Goal: Task Accomplishment & Management: Complete application form

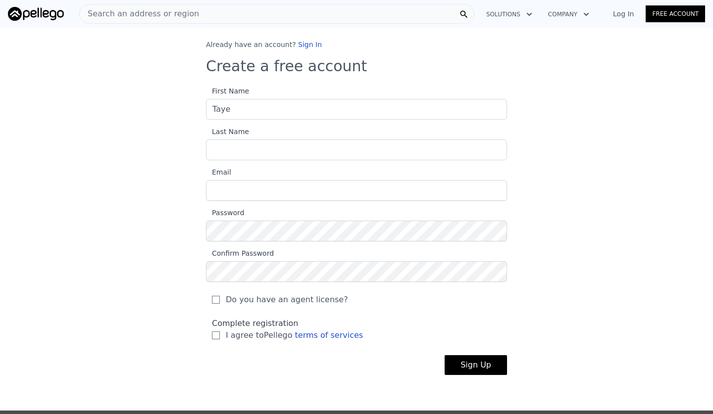
type input "Taye"
type input "[PERSON_NAME]"
type input "[EMAIL_ADDRESS][PERSON_NAME][DOMAIN_NAME]"
click at [217, 297] on input "Do you have an agent license?" at bounding box center [216, 300] width 8 height 8
checkbox input "true"
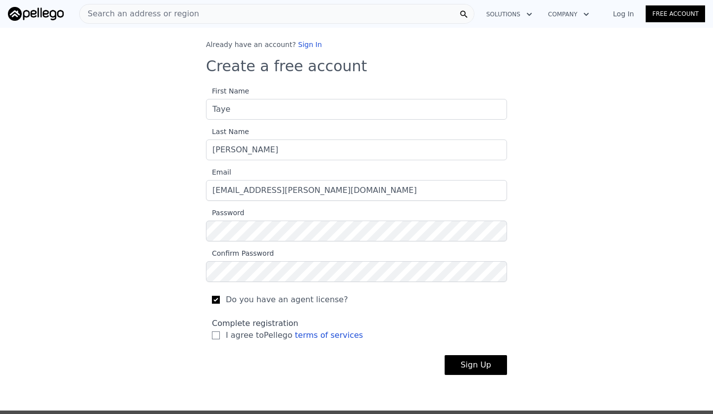
click at [218, 335] on input "I agree to Pellego terms of services" at bounding box center [216, 336] width 8 height 8
checkbox input "true"
click at [478, 367] on button "Sign Up" at bounding box center [476, 365] width 62 height 20
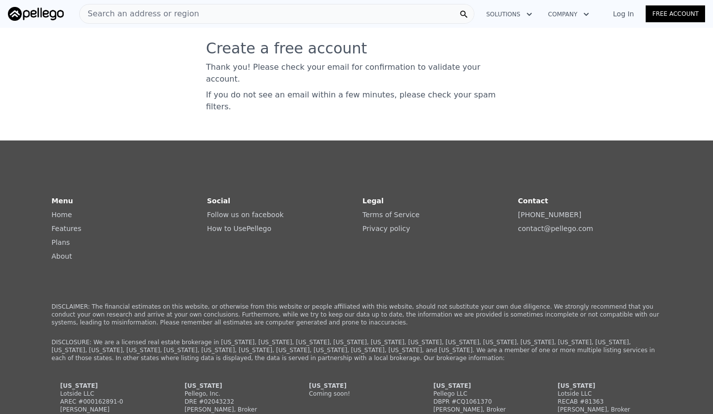
click at [619, 14] on link "Log In" at bounding box center [623, 14] width 45 height 10
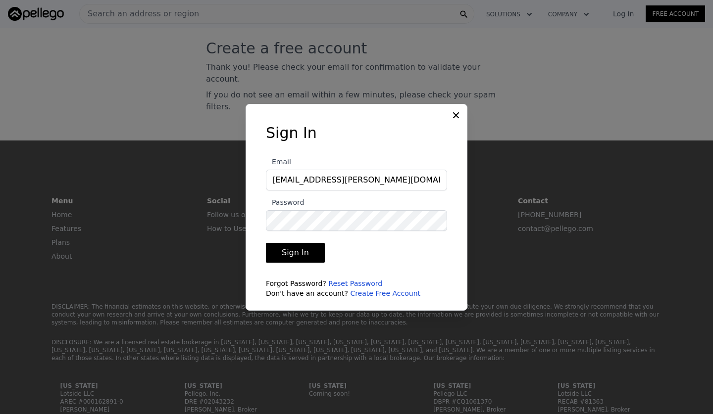
type input "[EMAIL_ADDRESS][PERSON_NAME][DOMAIN_NAME]"
click at [290, 256] on button "Sign In" at bounding box center [295, 253] width 59 height 20
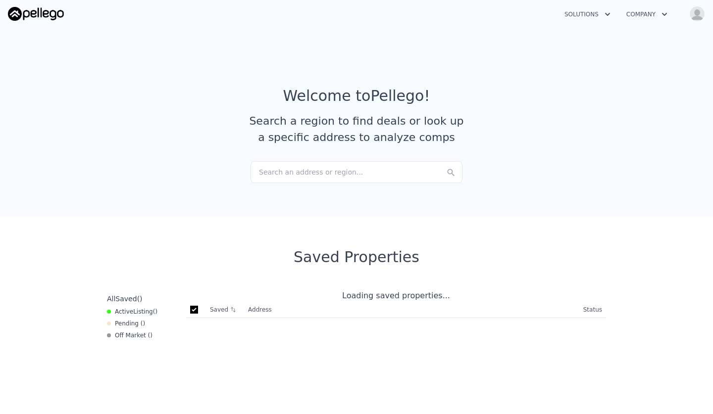
checkbox input "true"
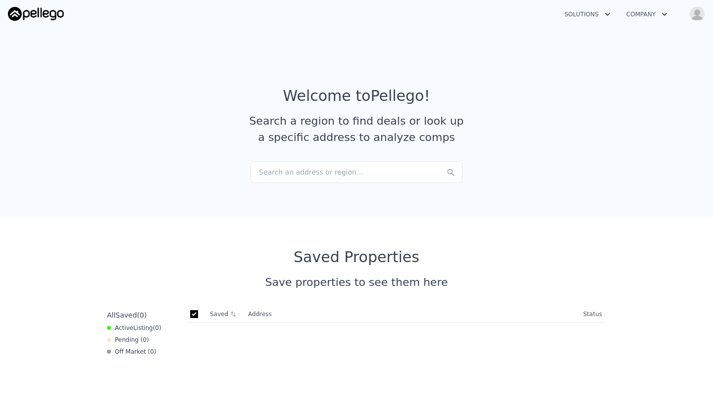
click at [665, 12] on icon "button" at bounding box center [664, 14] width 10 height 12
click at [607, 15] on icon "button" at bounding box center [607, 14] width 5 height 3
click at [584, 39] on link "Agents Solutions" at bounding box center [611, 38] width 111 height 18
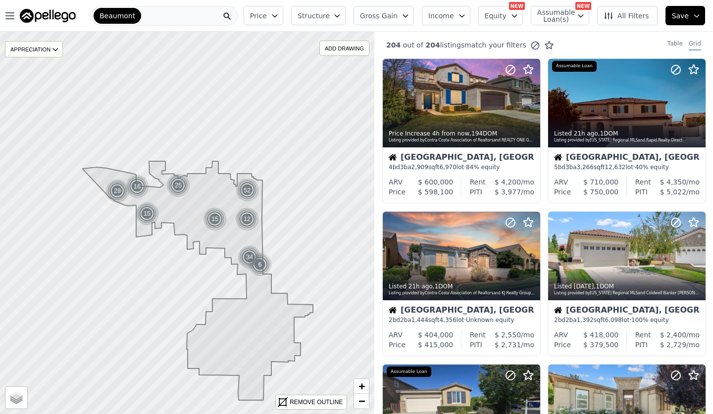
click at [279, 14] on icon "button" at bounding box center [275, 16] width 8 height 8
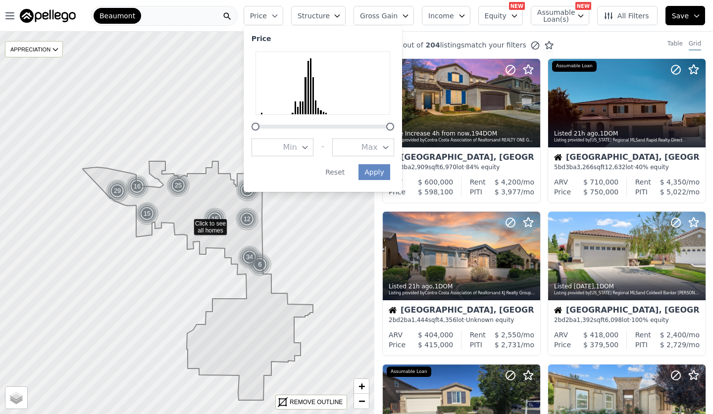
click at [341, 18] on icon "button" at bounding box center [337, 16] width 8 height 8
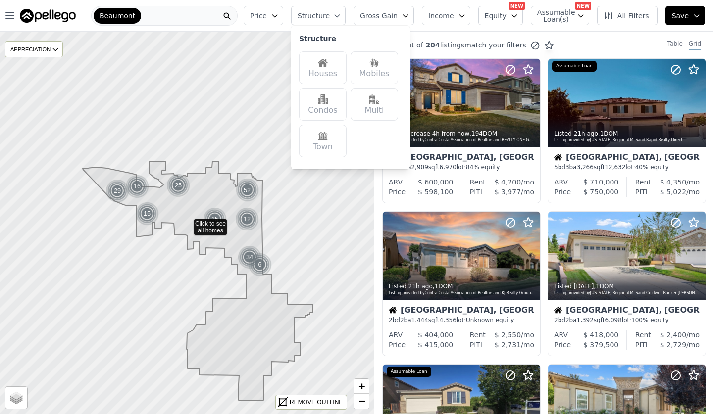
click at [328, 64] on img at bounding box center [323, 63] width 10 height 10
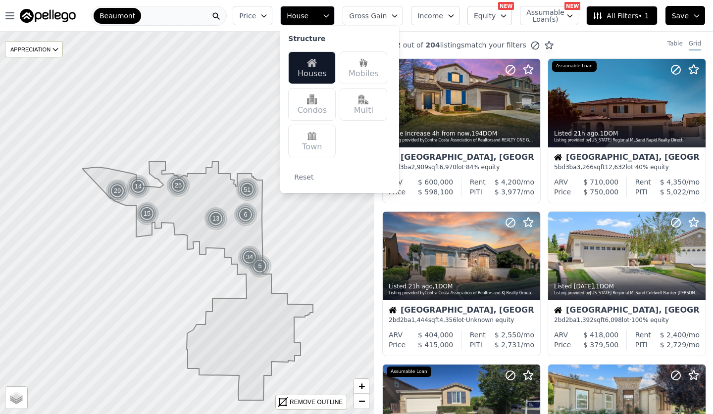
click at [372, 207] on icon at bounding box center [187, 223] width 452 height 462
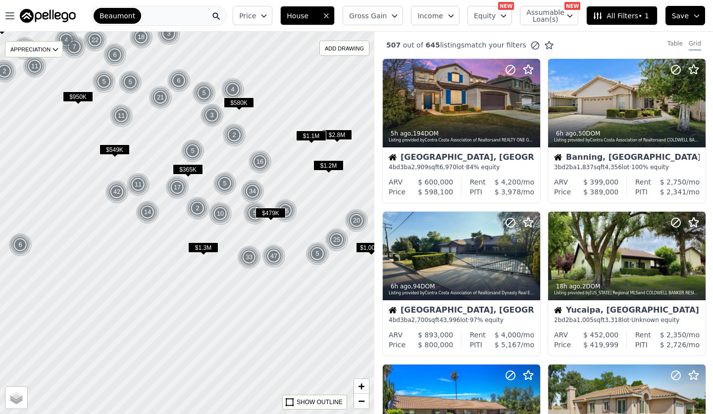
click at [399, 15] on icon "button" at bounding box center [395, 16] width 8 height 8
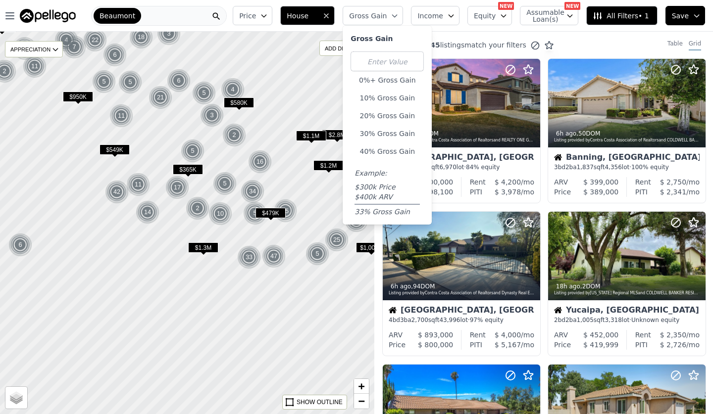
click at [399, 15] on icon "button" at bounding box center [395, 16] width 8 height 8
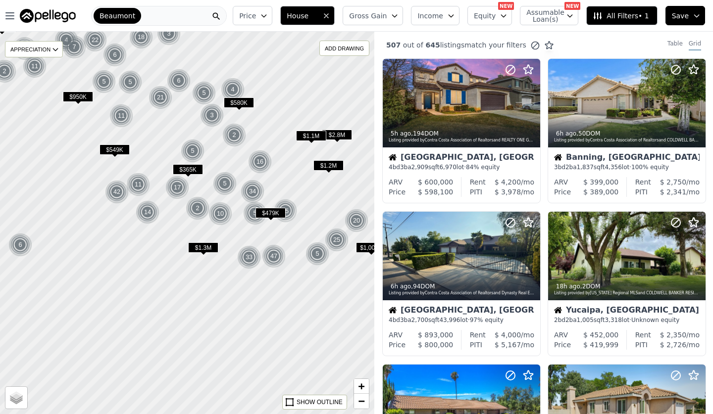
click at [453, 15] on icon "button" at bounding box center [451, 16] width 4 height 2
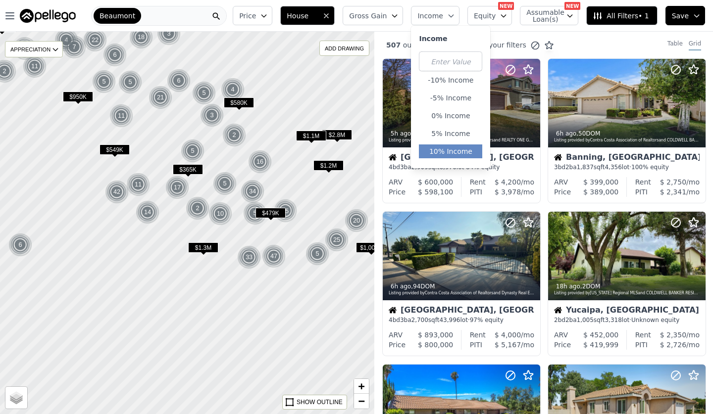
click at [450, 150] on button "10% Income" at bounding box center [450, 152] width 63 height 14
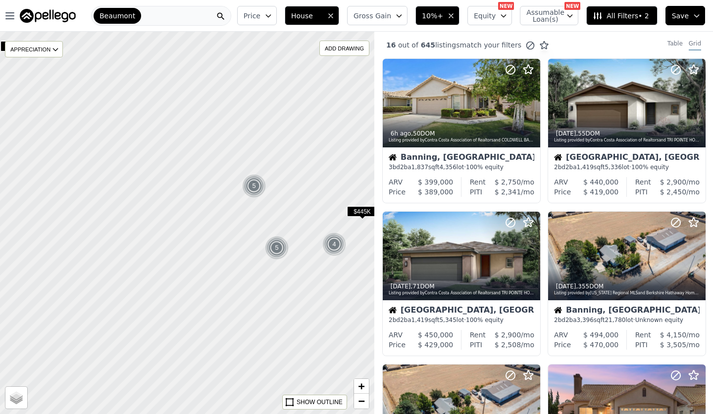
click at [507, 18] on icon "button" at bounding box center [504, 16] width 8 height 8
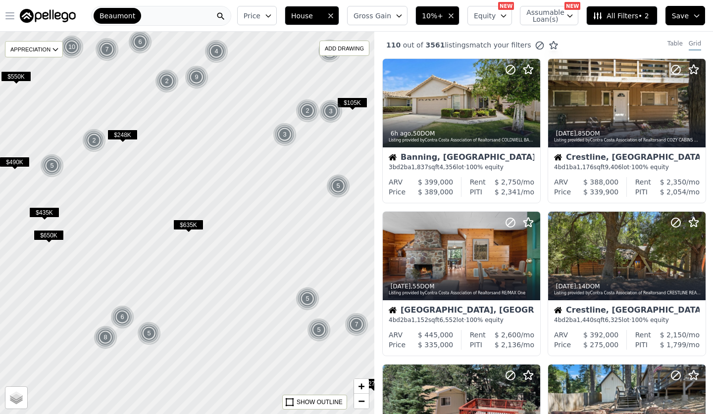
click at [10, 15] on icon "button" at bounding box center [10, 16] width 12 height 12
